Goal: Ask a question: Seek information or help from site administrators or community

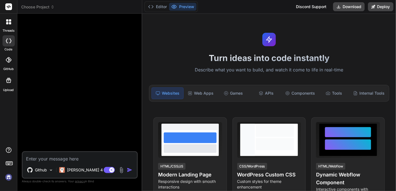
click at [11, 173] on img at bounding box center [9, 177] width 10 height 10
click at [58, 157] on textarea at bounding box center [80, 157] width 114 height 10
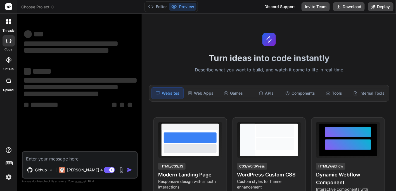
type textarea "x"
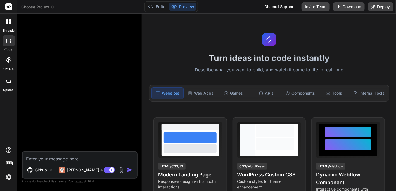
type textarea "h"
type textarea "x"
type textarea "he"
type textarea "x"
type textarea "hel"
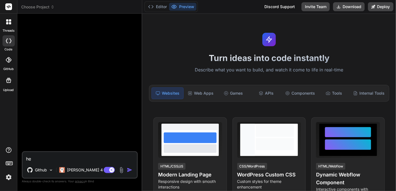
type textarea "x"
type textarea "hell"
type textarea "x"
type textarea "hello"
type textarea "x"
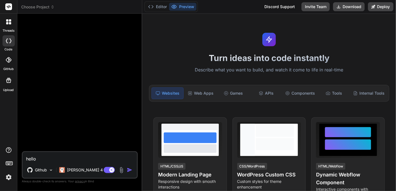
type textarea "hello,"
type textarea "x"
type textarea "hello,"
type textarea "x"
type textarea "hello, d"
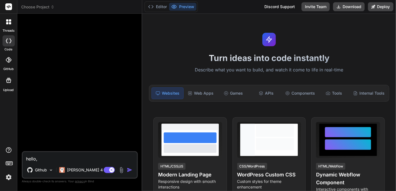
type textarea "x"
type textarea "hello, do"
type textarea "x"
type textarea "hello, do"
type textarea "x"
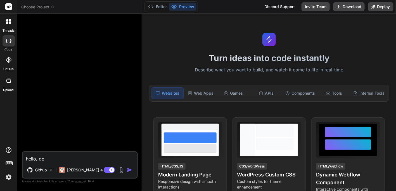
type textarea "hello, do y"
type textarea "x"
type textarea "hello, do yo"
type textarea "x"
type textarea "hello, do you"
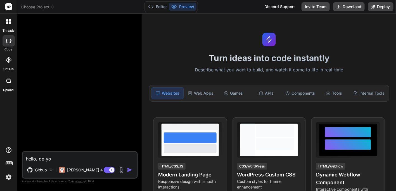
type textarea "x"
type textarea "hello, do you"
type textarea "x"
type textarea "hello, do you t"
type textarea "x"
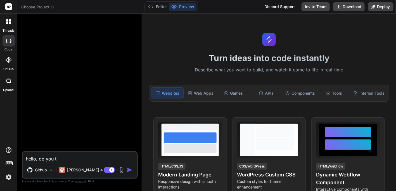
type textarea "hello, do you th"
type textarea "x"
type textarea "hello, do you thi"
type textarea "x"
type textarea "hello, do you thin"
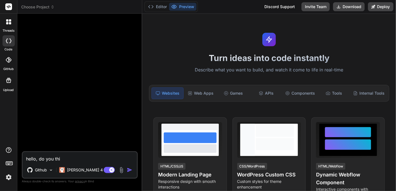
type textarea "x"
type textarea "hello, do you think"
type textarea "x"
type textarea "hello, do you think"
type textarea "x"
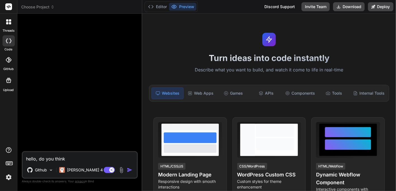
type textarea "hello, do you think i"
type textarea "x"
type textarea "hello, do you think it"
type textarea "x"
type textarea "hello, do you think it"
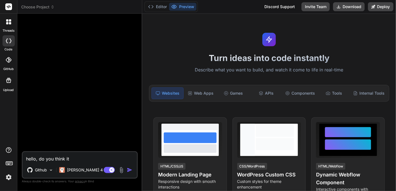
type textarea "x"
type textarea "hello, do you think it c"
type textarea "x"
type textarea "hello, do you think it co"
type textarea "x"
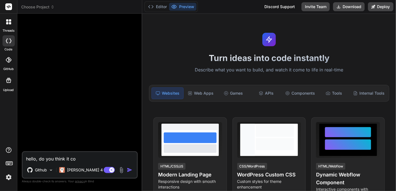
type textarea "hello, do you think it cou"
type textarea "x"
type textarea "hello, do you think it coul"
type textarea "x"
type textarea "hello, do you think it could"
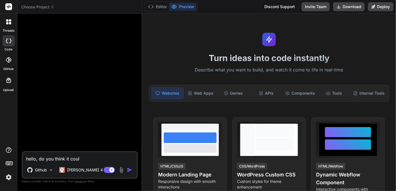
type textarea "x"
type textarea "hello, do you think it could"
type textarea "x"
type textarea "hello, do you think it could b"
type textarea "x"
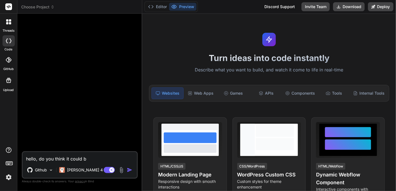
type textarea "hello, do you think it could be"
type textarea "x"
type textarea "hello, do you think it could be"
type textarea "x"
type textarea "hello, do you think it could be p"
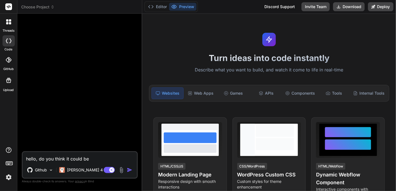
type textarea "x"
type textarea "hello, do you think it could be po"
type textarea "x"
type textarea "hello, do you think it could be pos"
type textarea "x"
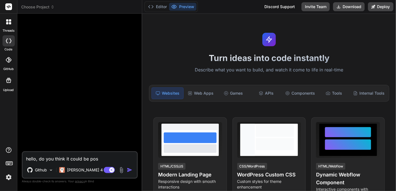
type textarea "hello, do you think it could be poss"
type textarea "x"
type textarea "hello, do you think it could be possi"
type textarea "x"
type textarea "hello, do you think it could be possib"
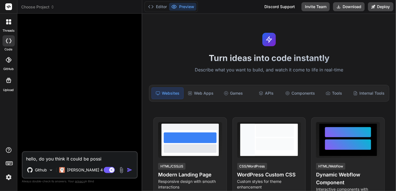
type textarea "x"
type textarea "hello, do you think it could be possibl"
type textarea "x"
type textarea "hello, do you think it could be possible"
type textarea "x"
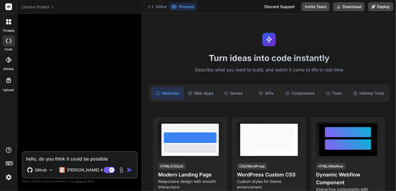
type textarea "hello, do you think it could be possible"
type textarea "x"
type textarea "hello, do you think it could be possible t"
type textarea "x"
type textarea "hello, do you think it could be possible"
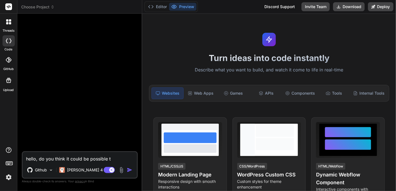
type textarea "x"
type textarea "hello, do you think it could be possible f"
type textarea "x"
type textarea "hello, do you think it could be possible fo"
type textarea "x"
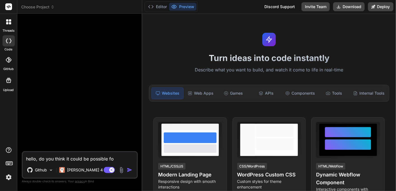
type textarea "hello, do you think it could be possible for"
type textarea "x"
type textarea "hello, do you think it could be possible for"
type textarea "x"
type textarea "hello, do you think it could be possible for y"
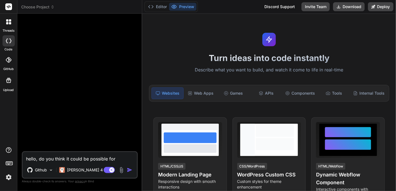
type textarea "x"
type textarea "hello, do you think it could be possible for yo"
type textarea "x"
type textarea "hello, do you think it could be possible for you"
type textarea "x"
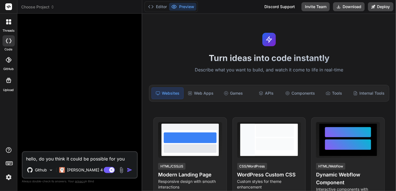
type textarea "hello, do you think it could be possible for you"
type textarea "x"
type textarea "hello, do you think it could be possible for you t"
type textarea "x"
type textarea "hello, do you think it could be possible for you to"
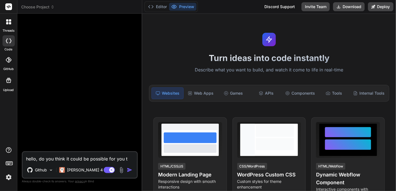
type textarea "x"
type textarea "hello, do you think it could be possible for you to"
type textarea "x"
type textarea "hello, do you think it could be possible for you to h"
type textarea "x"
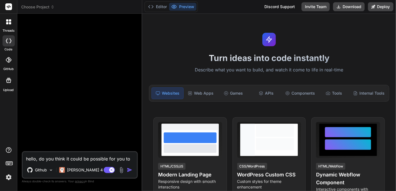
type textarea "hello, do you think it could be possible for you to he"
type textarea "x"
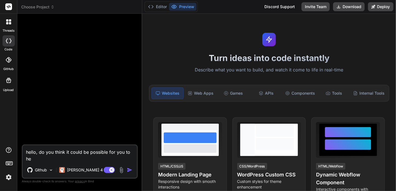
type textarea "hello, do you think it could be possible for you to hel"
type textarea "x"
type textarea "hello, do you think it could be possible for you to help"
type textarea "x"
type textarea "hello, do you think it could be possible for you to help"
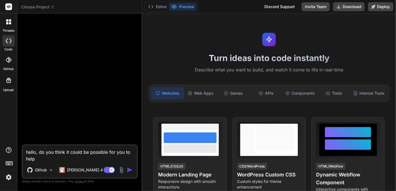
type textarea "x"
type textarea "hello, do you think it could be possible for you to help m"
type textarea "x"
type textarea "hello, do you think it could be possible for you to help me"
type textarea "x"
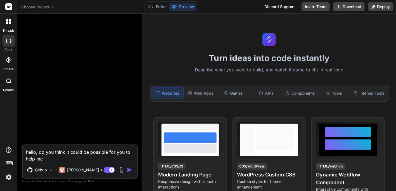
type textarea "hello, do you think it could be possible for you to help me"
type textarea "x"
type textarea "hello, do you think it could be possible for you to help me b"
type textarea "x"
type textarea "hello, do you think it could be possible for you to help me bu"
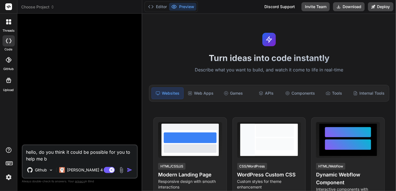
type textarea "x"
type textarea "hello, do you think it could be possible for you to help me bui"
type textarea "x"
type textarea "hello, do you think it could be possible for you to help me buil"
type textarea "x"
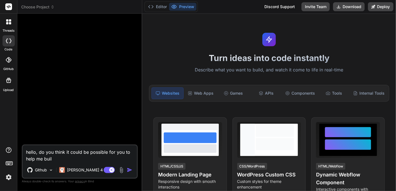
type textarea "hello, do you think it could be possible for you to help me build"
type textarea "x"
type textarea "hello, do you think it could be possible for you to help me build"
type textarea "x"
type textarea "hello, do you think it could be possible for you to help me build t"
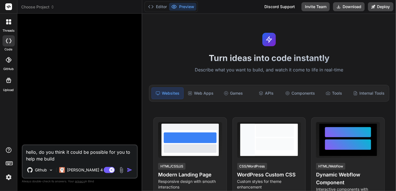
type textarea "x"
type textarea "hello, do you think it could be possible for you to help me build th"
type textarea "x"
type textarea "hello, do you think it could be possible for you to help me build thi"
type textarea "x"
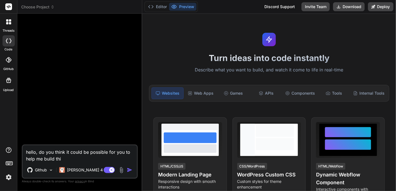
type textarea "hello, do you think it could be possible for you to help me build this"
type textarea "x"
type textarea "hello, do you think it could be possible for you to help me build this:"
type textarea "x"
type textarea "hello, do you think it could be possible for you to help me build this:"
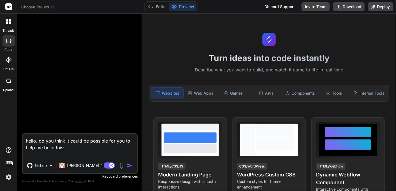
type textarea "x"
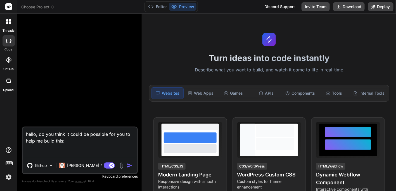
paste textarea "I want to design a civic tech application that uses machine learning to empower…"
type textarea "hello, do you think it could be possible for you to help me build this: I want …"
type textarea "x"
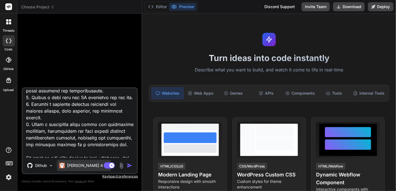
scroll to position [330, 0]
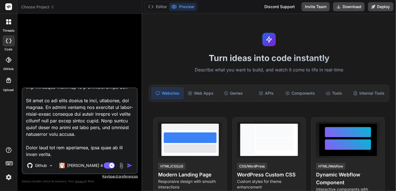
drag, startPoint x: 25, startPoint y: 129, endPoint x: 79, endPoint y: 156, distance: 60.2
click at [79, 156] on textarea at bounding box center [80, 122] width 114 height 69
type textarea "hello, do you think it could be possible for you to help me build this: I want …"
type textarea "x"
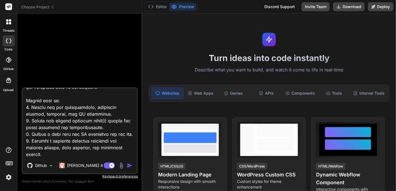
scroll to position [236, 0]
type textarea "hello, do you think it could be possible for you to help me build this: I want …"
type textarea "x"
type textarea "hello, do you think it could be possible for you to help me build this: I want …"
type textarea "x"
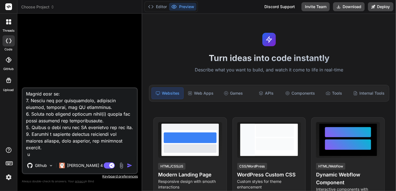
type textarea "hello, do you think it could be possible for you to help me build this: I want …"
type textarea "x"
type textarea "hello, do you think it could be possible for you to help me build this: I want …"
type textarea "x"
type textarea "hello, do you think it could be possible for you to help me build this: I want …"
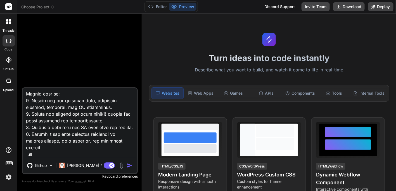
type textarea "x"
type textarea "hello, do you think it could be possible for you to help me build this: I want …"
type textarea "x"
type textarea "hello, do you think it could be possible for you to help me build this: I want …"
type textarea "x"
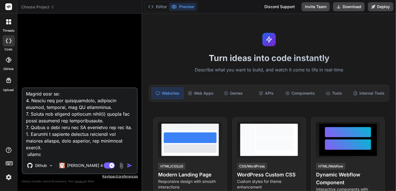
type textarea "hello, do you think it could be possible for you to help me build this: I want …"
type textarea "x"
type textarea "hello, do you think it could be possible for you to help me build this: I want …"
type textarea "x"
type textarea "hello, do you think it could be possible for you to help me build this: I want …"
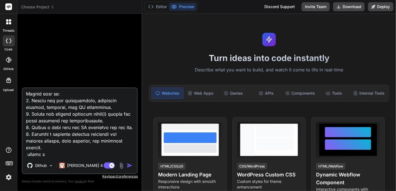
type textarea "x"
type textarea "hello, do you think it could be possible for you to help me build this: I want …"
type textarea "x"
type textarea "hello, do you think it could be possible for you to help me build this: I want …"
type textarea "x"
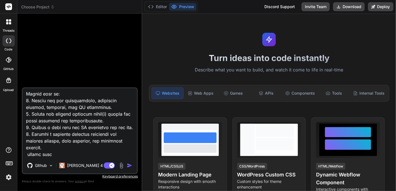
type textarea "hello, do you think it could be possible for you to help me build this: I want …"
type textarea "x"
type textarea "hello, do you think it could be possible for you to help me build this: I want …"
type textarea "x"
type textarea "hello, do you think it could be possible for you to help me build this: I want …"
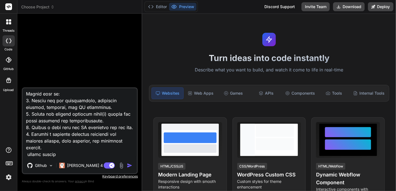
type textarea "x"
type textarea "hello, do you think it could be possible for you to help me build this: I want …"
type textarea "x"
type textarea "hello, do you think it could be possible for you to help me build this: I want …"
type textarea "x"
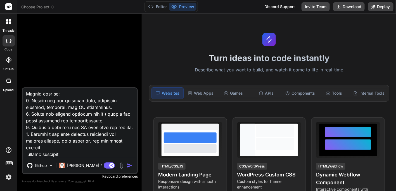
type textarea "hello, do you think it could be possible for you to help me build this: I want …"
type textarea "x"
type textarea "hello, do you think it could be possible for you to help me build this: I want …"
type textarea "x"
type textarea "hello, do you think it could be possible for you to help me build this: I want …"
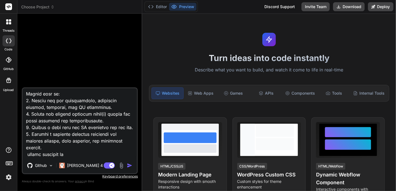
type textarea "x"
type textarea "hello, do you think it could be possible for you to help me build this: I want …"
type textarea "x"
type textarea "hello, do you think it could be possible for you to help me build this: I want …"
type textarea "x"
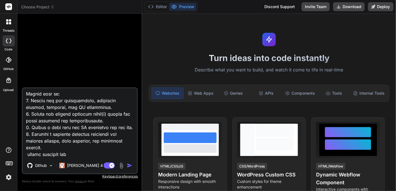
type textarea "hello, do you think it could be possible for you to help me build this: I want …"
type textarea "x"
type textarea "hello, do you think it could be possible for you to help me build this: I want …"
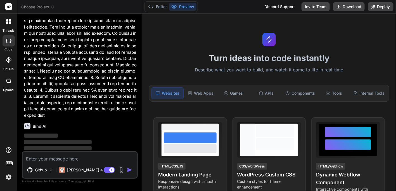
scroll to position [94, 0]
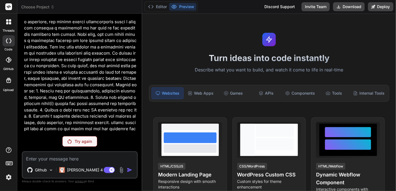
click at [77, 145] on div "Try again" at bounding box center [79, 141] width 35 height 11
click at [90, 171] on p "[PERSON_NAME] 4 S.." at bounding box center [88, 170] width 42 height 6
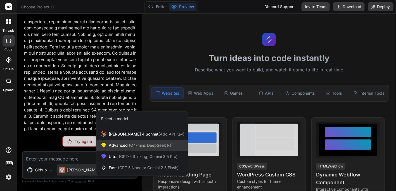
click at [126, 145] on span "Advanced (O4-mini, DeepSeek R1)" at bounding box center [141, 145] width 64 height 6
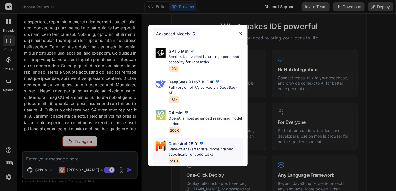
scroll to position [210, 0]
click at [188, 32] on div "Advanced Models" at bounding box center [176, 34] width 47 height 12
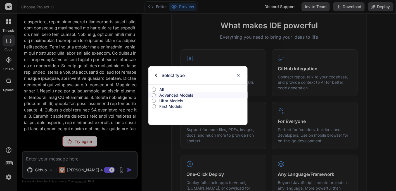
click at [156, 89] on input "All" at bounding box center [154, 89] width 4 height 4
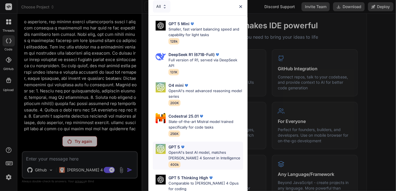
click at [177, 156] on p "OpenAI's best AI model, matches Claude 4 Sonnet in Intelligence" at bounding box center [206, 155] width 74 height 11
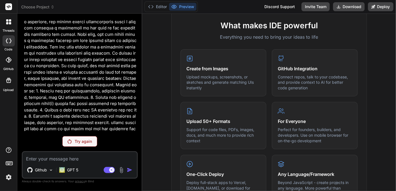
click at [51, 157] on textarea at bounding box center [80, 157] width 114 height 10
click at [80, 145] on div "Try again" at bounding box center [79, 141] width 35 height 11
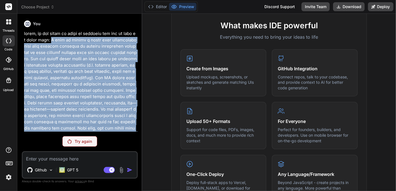
scroll to position [94, 0]
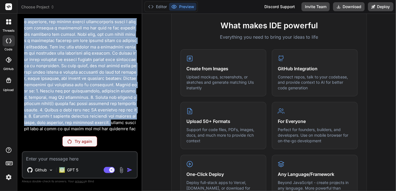
drag, startPoint x: 48, startPoint y: 38, endPoint x: 44, endPoint y: 123, distance: 85.4
click at [44, 123] on p at bounding box center [80, 37] width 113 height 201
copy p "I want to design a civic tech application that uses machine learning to empower…"
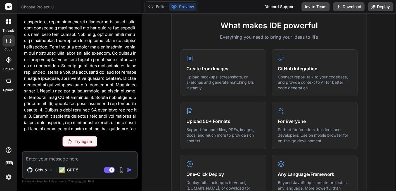
click at [27, 156] on textarea at bounding box center [80, 157] width 114 height 10
paste textarea "I want to design a civic tech application that uses machine learning to empower…"
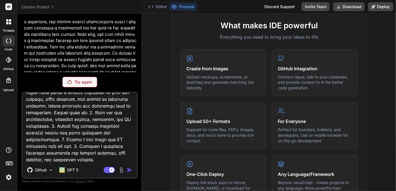
click at [106, 159] on textarea at bounding box center [80, 127] width 114 height 69
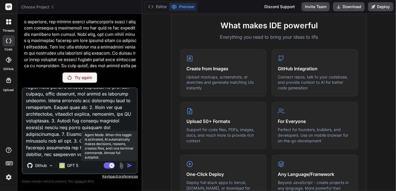
click at [107, 164] on rect at bounding box center [109, 165] width 11 height 6
click at [107, 164] on rect at bounding box center [106, 165] width 5 height 5
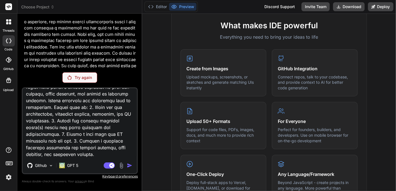
click at [80, 155] on textarea at bounding box center [80, 122] width 114 height 69
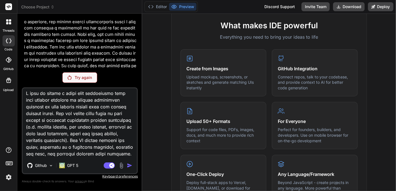
scroll to position [0, 0]
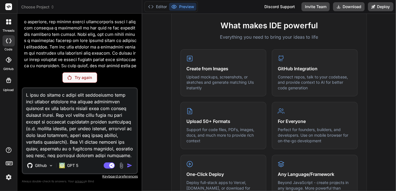
click at [126, 117] on textarea at bounding box center [80, 122] width 114 height 69
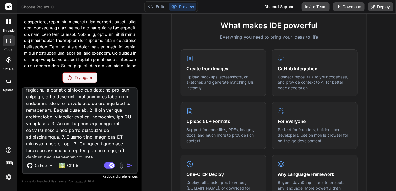
scroll to position [169, 0]
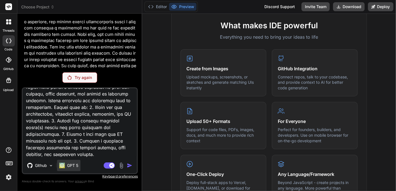
click at [70, 164] on p "GPT 5" at bounding box center [72, 166] width 11 height 6
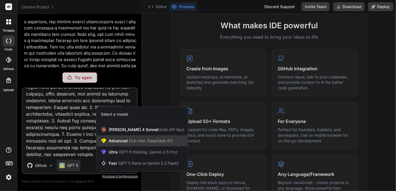
click at [114, 143] on span "Advanced (O4-mini, DeepSeek R1)" at bounding box center [141, 141] width 64 height 6
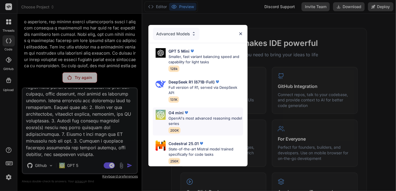
scroll to position [175, 0]
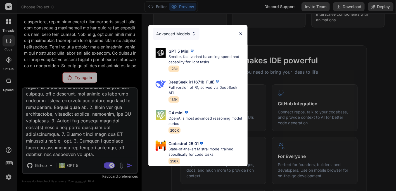
click at [182, 28] on div "Advanced Models" at bounding box center [176, 34] width 47 height 12
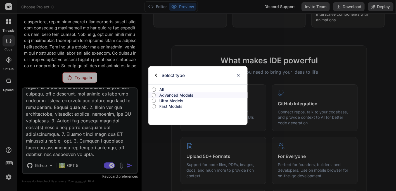
click at [170, 91] on p "All" at bounding box center [203, 90] width 88 height 6
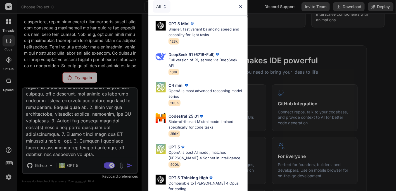
click at [164, 10] on div "All" at bounding box center [162, 6] width 18 height 12
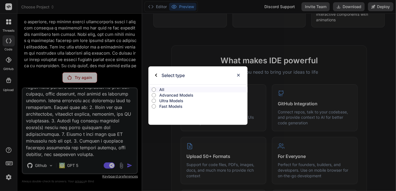
click at [164, 10] on div "Select type All Advanced Models Ultra Models Fast Models" at bounding box center [198, 95] width 396 height 191
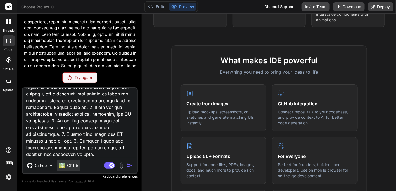
click at [76, 165] on p "GPT 5" at bounding box center [72, 166] width 11 height 6
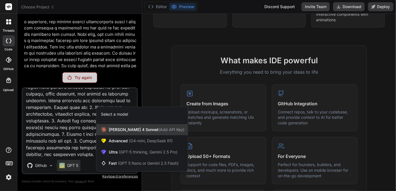
click at [140, 132] on span "Claude 4 Sonnet (Add API Key)" at bounding box center [147, 130] width 76 height 6
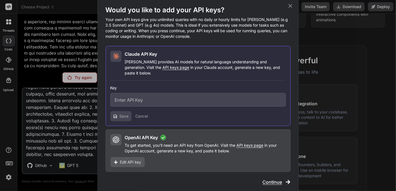
click at [84, 161] on div "Would you like to add your API keys? Your own API keys give you unlimited queri…" at bounding box center [198, 95] width 396 height 191
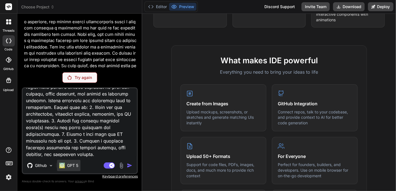
click at [67, 166] on p "GPT 5" at bounding box center [72, 166] width 11 height 6
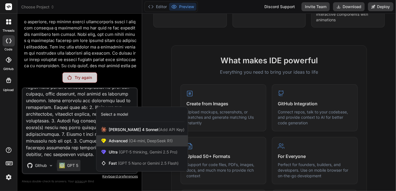
click at [112, 142] on span "Advanced (O4-mini, DeepSeek R1)" at bounding box center [141, 141] width 64 height 6
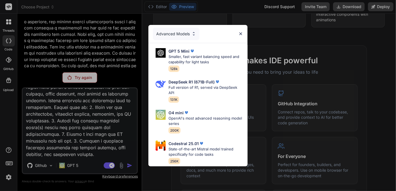
click at [181, 35] on div "Advanced Models" at bounding box center [176, 34] width 47 height 12
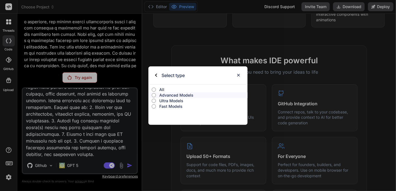
click at [162, 90] on p "All" at bounding box center [203, 90] width 88 height 6
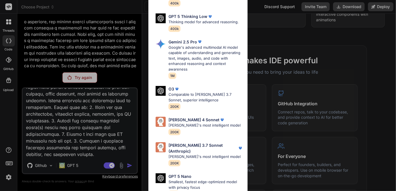
scroll to position [245, 0]
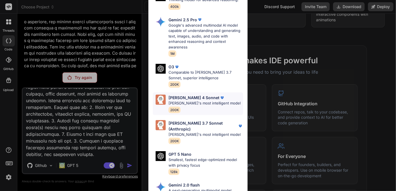
click at [187, 96] on p "Claude 4 Sonnet" at bounding box center [194, 98] width 51 height 6
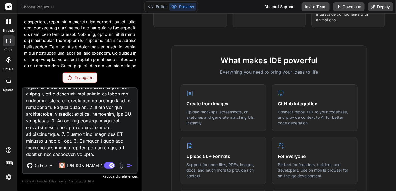
click at [101, 150] on textarea at bounding box center [80, 122] width 114 height 69
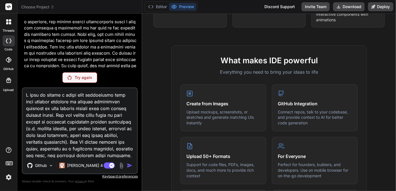
drag, startPoint x: 100, startPoint y: 149, endPoint x: 9, endPoint y: 82, distance: 113.0
click at [9, 82] on div "threads code GitHub Upload Choose Project Created with Pixso. Bind AI Web Searc…" at bounding box center [198, 95] width 396 height 191
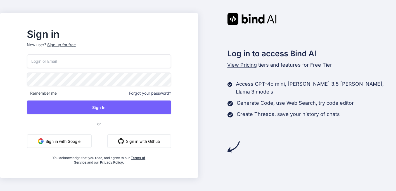
click at [67, 141] on button "Sign in with Google" at bounding box center [59, 140] width 65 height 13
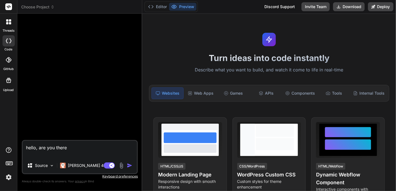
click at [129, 166] on img "button" at bounding box center [130, 166] width 6 height 6
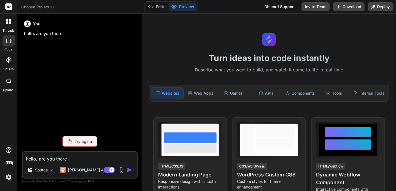
click at [88, 140] on p "Try again" at bounding box center [83, 141] width 17 height 6
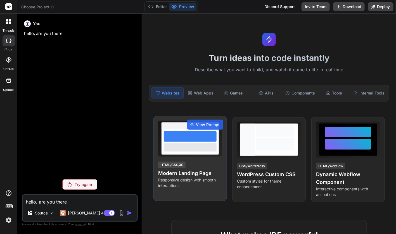
type textarea "x"
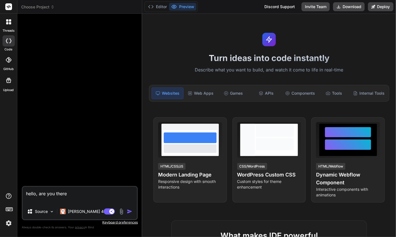
click at [130, 208] on img "button" at bounding box center [130, 211] width 6 height 6
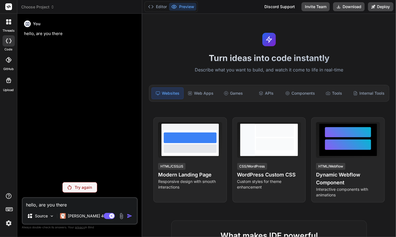
click at [78, 185] on p "Try again" at bounding box center [83, 187] width 17 height 6
click at [42, 4] on span "Choose Project" at bounding box center [37, 7] width 33 height 6
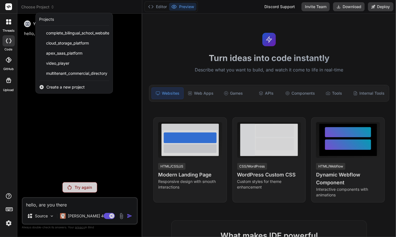
click at [10, 50] on label "code" at bounding box center [9, 49] width 8 height 5
click at [39, 115] on div at bounding box center [198, 118] width 396 height 237
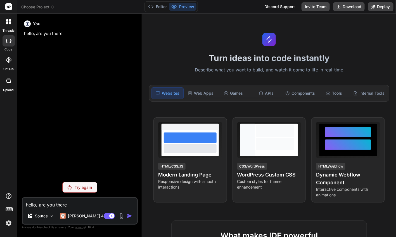
click at [10, 49] on label "code" at bounding box center [9, 49] width 8 height 5
type textarea "x"
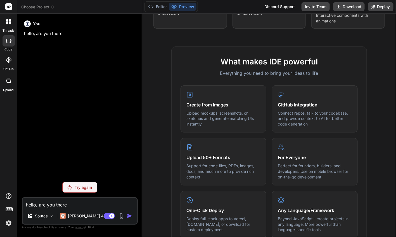
scroll to position [175, 0]
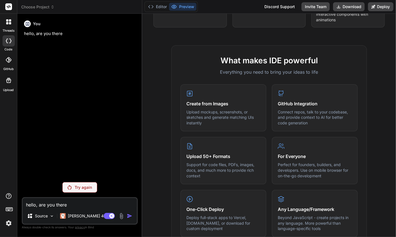
click at [53, 198] on textarea "hello, are you there" at bounding box center [80, 203] width 114 height 10
type textarea "x"
type textarea "I"
type textarea "x"
type textarea "I"
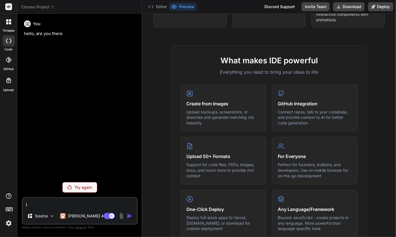
type textarea "x"
type textarea "I w"
type textarea "x"
type textarea "I wa"
type textarea "x"
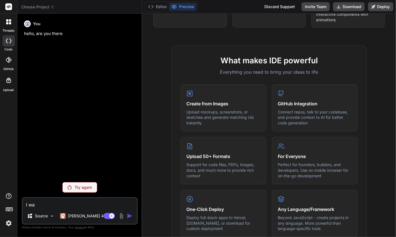
type textarea "I wan"
type textarea "x"
type textarea "I want"
type textarea "x"
type textarea "I want"
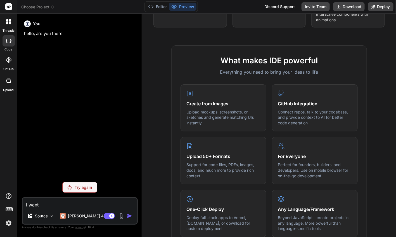
type textarea "x"
type textarea "I want t"
type textarea "x"
type textarea "I want to"
type textarea "x"
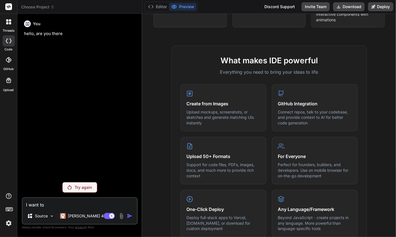
type textarea "I want to"
type textarea "x"
type textarea "I want to c"
type textarea "x"
type textarea "I want to cr"
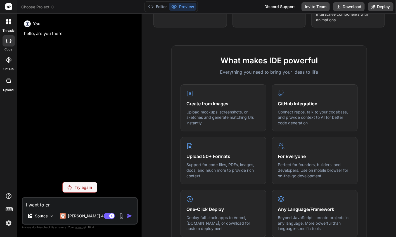
type textarea "x"
type textarea "I want to cre"
type textarea "x"
type textarea "I want to crea"
type textarea "x"
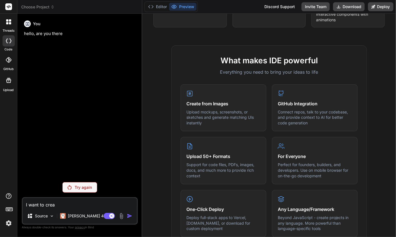
type textarea "I want to creat"
type textarea "x"
type textarea "I want to create"
type textarea "x"
type textarea "I want to create"
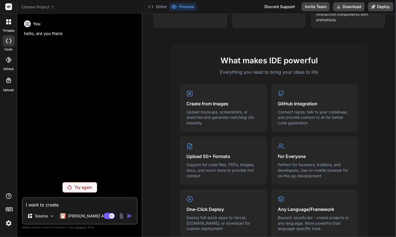
type textarea "x"
type textarea "I want to create a"
type textarea "x"
type textarea "I want to create a"
type textarea "x"
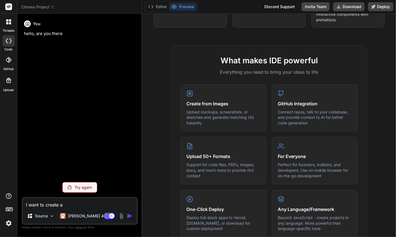
type textarea "I want to create a w"
type textarea "x"
type textarea "I want to create a we"
type textarea "x"
type textarea "I want to create a web"
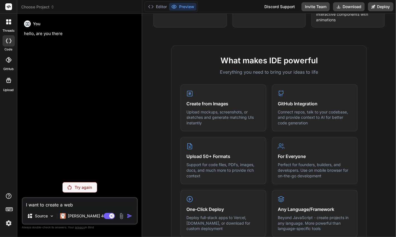
type textarea "x"
type textarea "I want to create a webs"
type textarea "x"
type textarea "I want to create a websi"
type textarea "x"
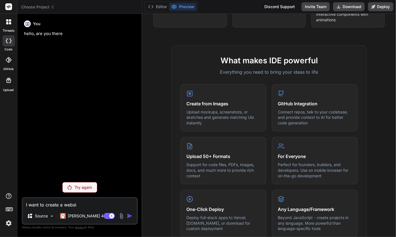
type textarea "I want to create a websit"
type textarea "x"
type textarea "I want to create a website"
type textarea "x"
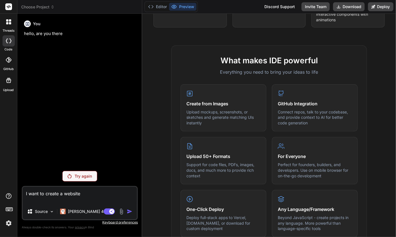
type textarea "I want to create a website"
click at [69, 171] on div "Try again" at bounding box center [79, 176] width 35 height 11
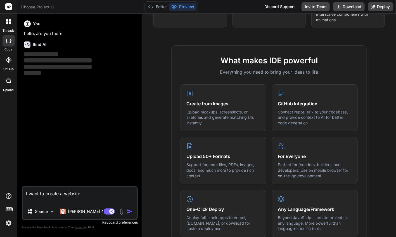
click at [87, 201] on textarea "I want to create a website" at bounding box center [80, 195] width 114 height 17
click at [90, 192] on textarea "I want to create a website" at bounding box center [80, 195] width 114 height 17
type textarea "x"
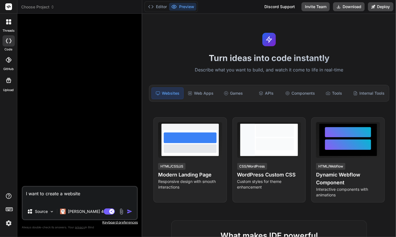
type textarea "x"
